Goal: Task Accomplishment & Management: Complete application form

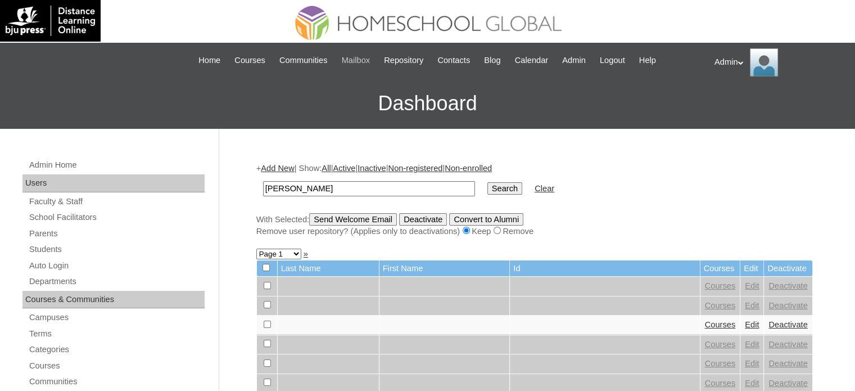
type input "ocampo"
click at [488, 182] on input "Search" at bounding box center [505, 188] width 35 height 12
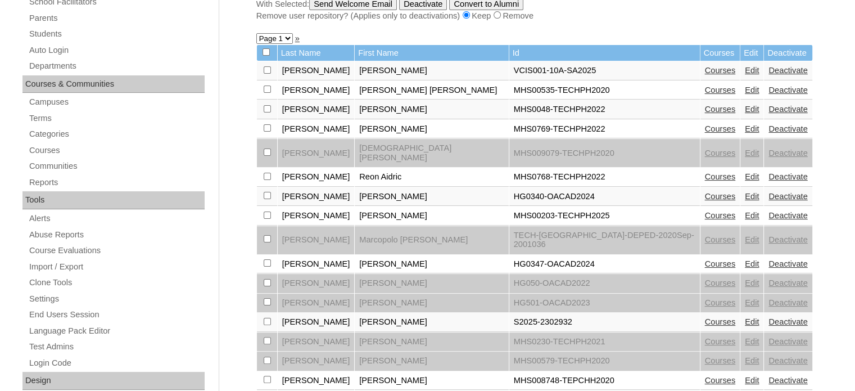
scroll to position [217, 0]
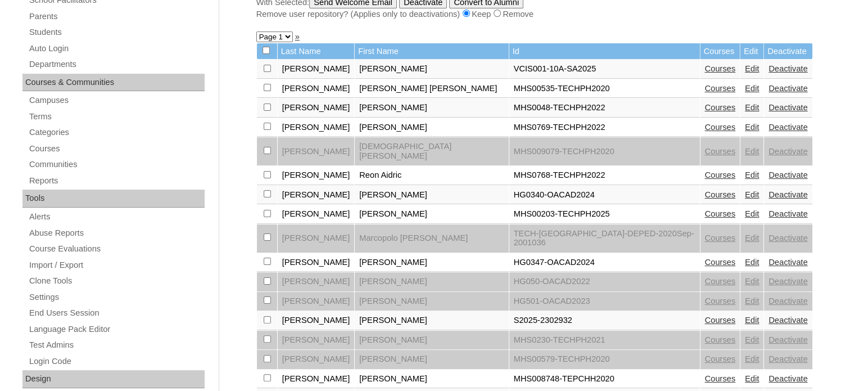
click at [705, 315] on link "Courses" at bounding box center [720, 319] width 31 height 9
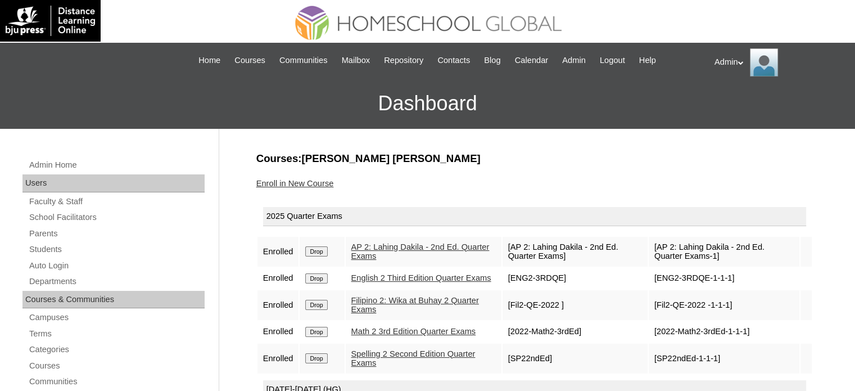
click at [305, 182] on link "Enroll in New Course" at bounding box center [295, 183] width 78 height 9
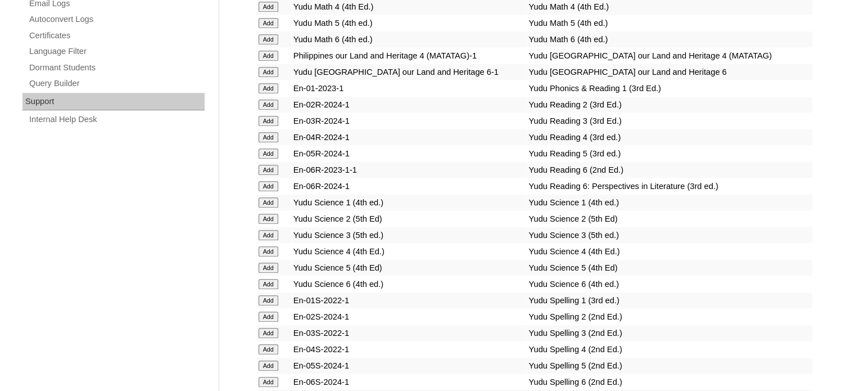
scroll to position [2365, 0]
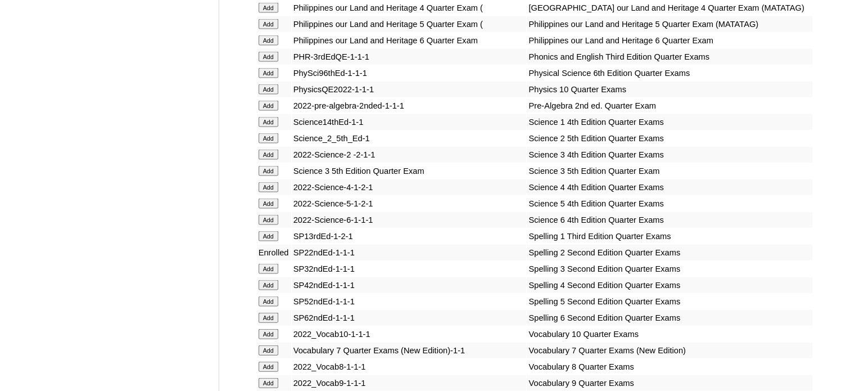
click at [276, 143] on input "Add" at bounding box center [269, 138] width 20 height 10
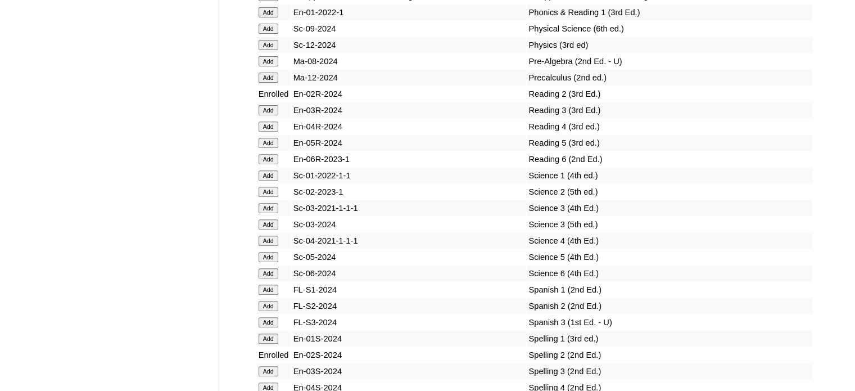
click at [276, 195] on input "Add" at bounding box center [269, 192] width 20 height 10
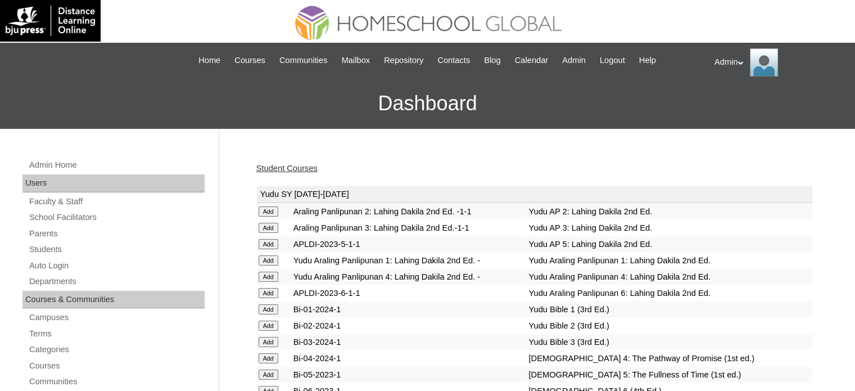
click at [301, 166] on link "Student Courses" at bounding box center [286, 168] width 61 height 9
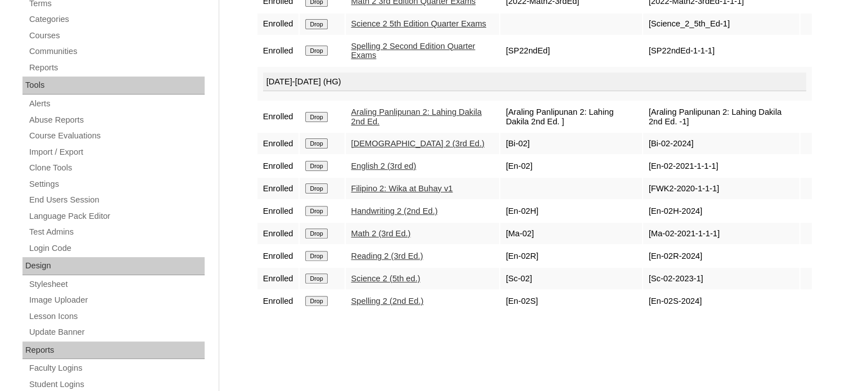
scroll to position [353, 0]
